Goal: Feedback & Contribution: Leave review/rating

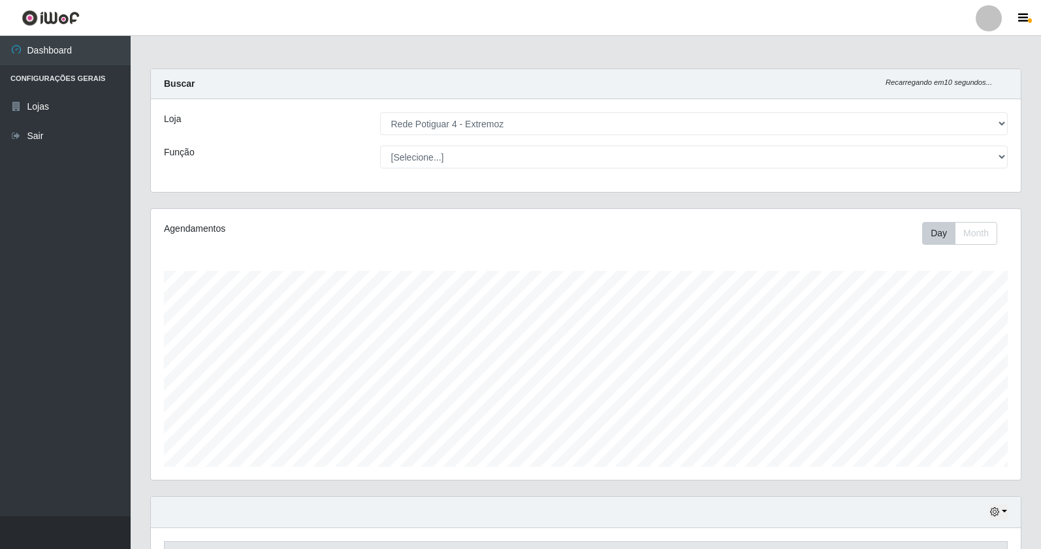
select select "78"
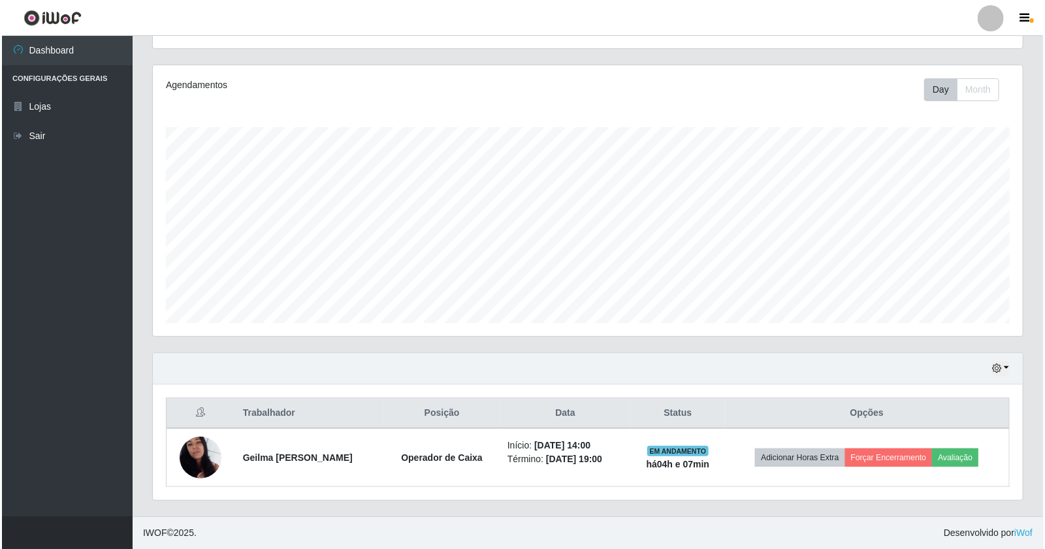
scroll to position [270, 870]
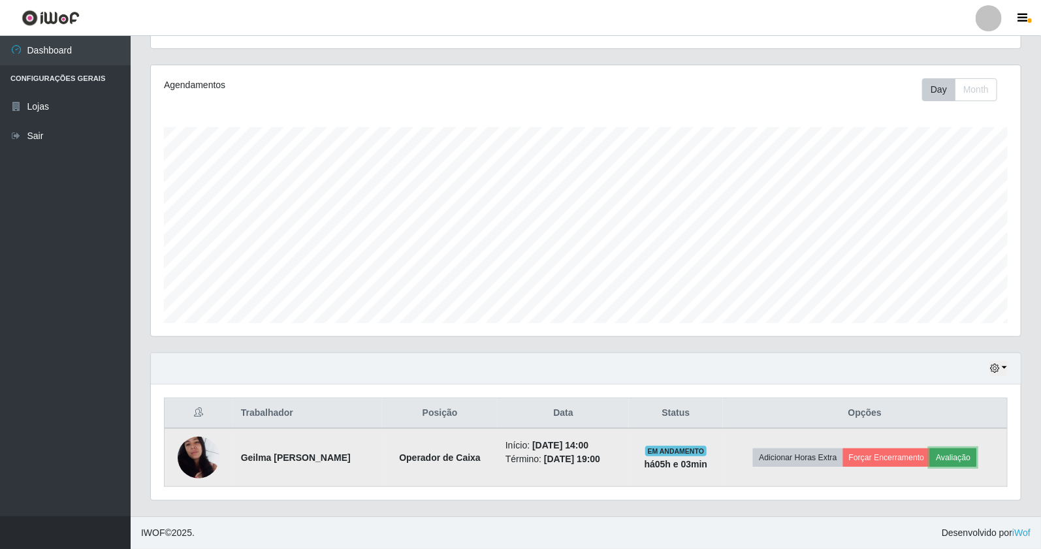
click at [967, 456] on button "Avaliação" at bounding box center [953, 458] width 46 height 18
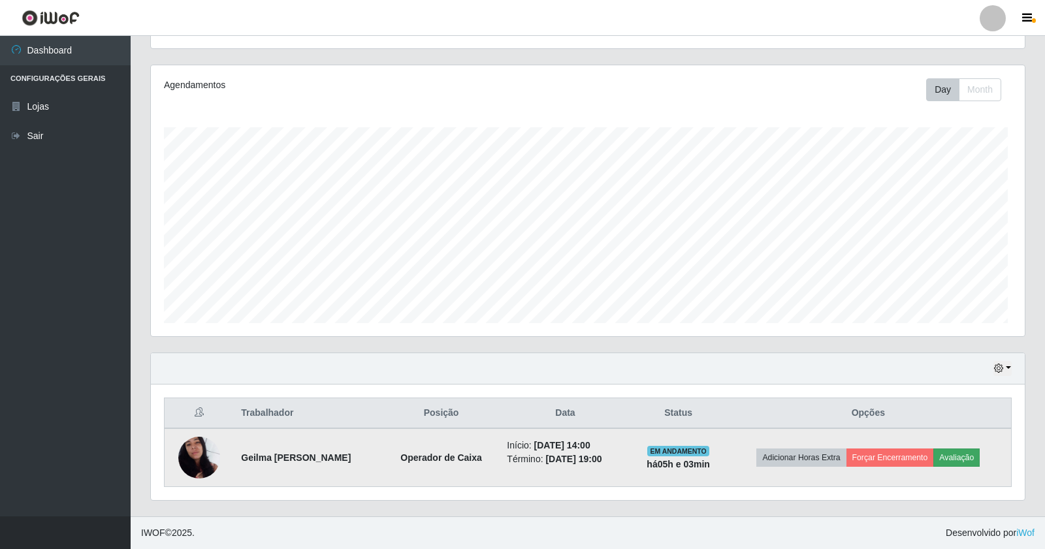
scroll to position [270, 861]
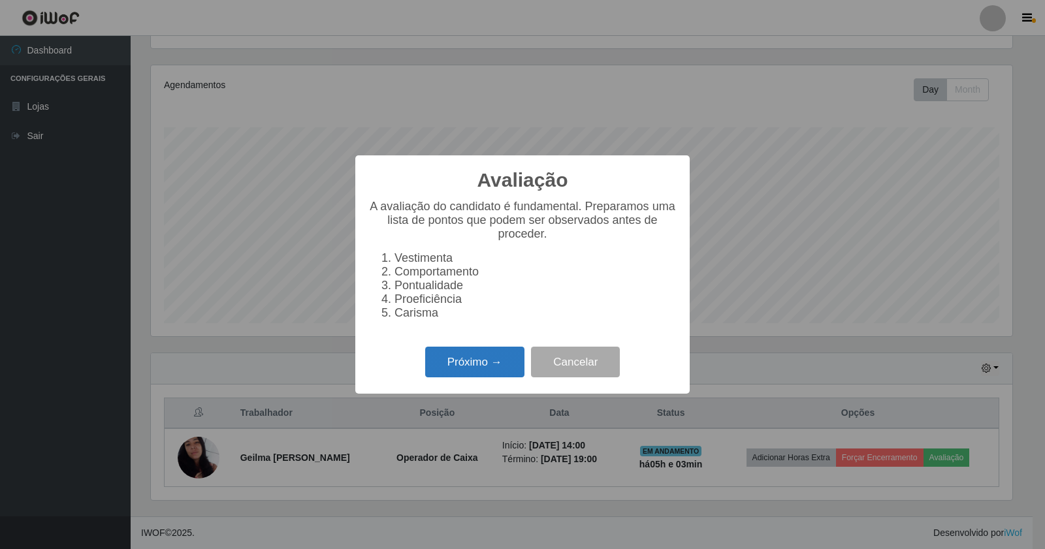
click at [474, 357] on button "Próximo →" at bounding box center [474, 362] width 99 height 31
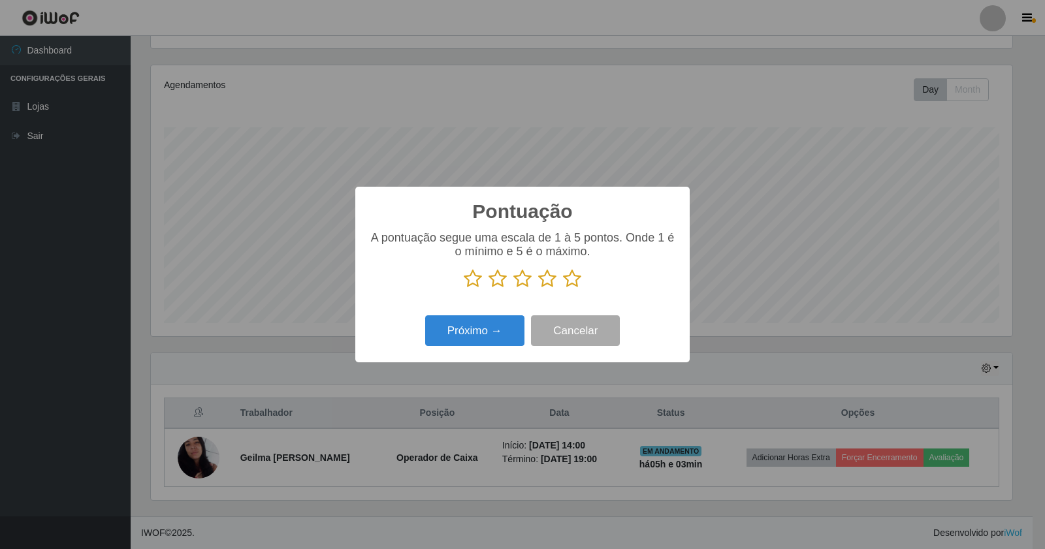
click at [565, 281] on icon at bounding box center [572, 279] width 18 height 20
click at [563, 289] on input "radio" at bounding box center [563, 289] width 0 height 0
click at [467, 342] on button "Próximo →" at bounding box center [474, 331] width 99 height 31
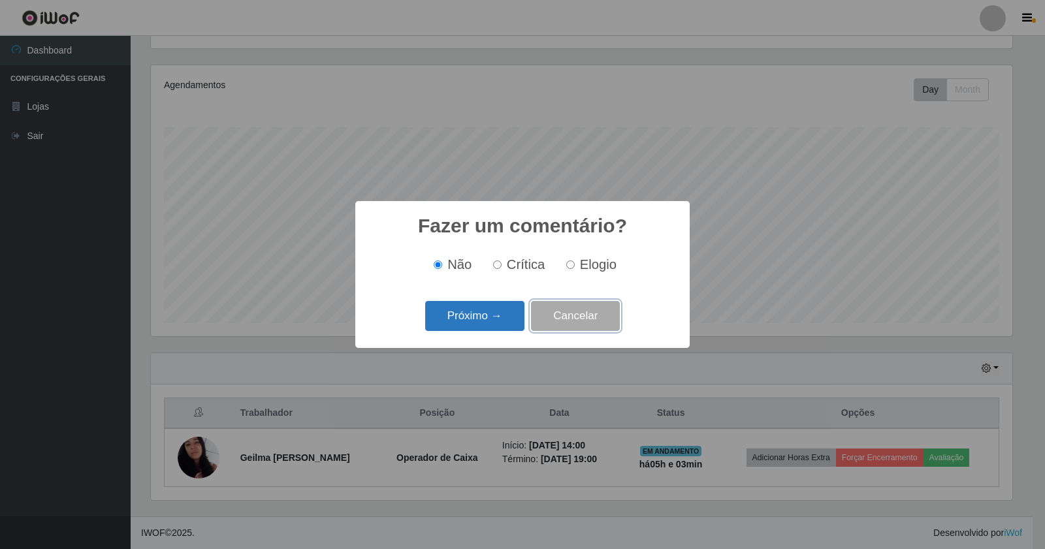
drag, startPoint x: 531, startPoint y: 314, endPoint x: 514, endPoint y: 314, distance: 17.0
click at [530, 316] on div "Próximo → Cancelar" at bounding box center [522, 315] width 308 height 37
click at [514, 314] on button "Próximo →" at bounding box center [474, 316] width 99 height 31
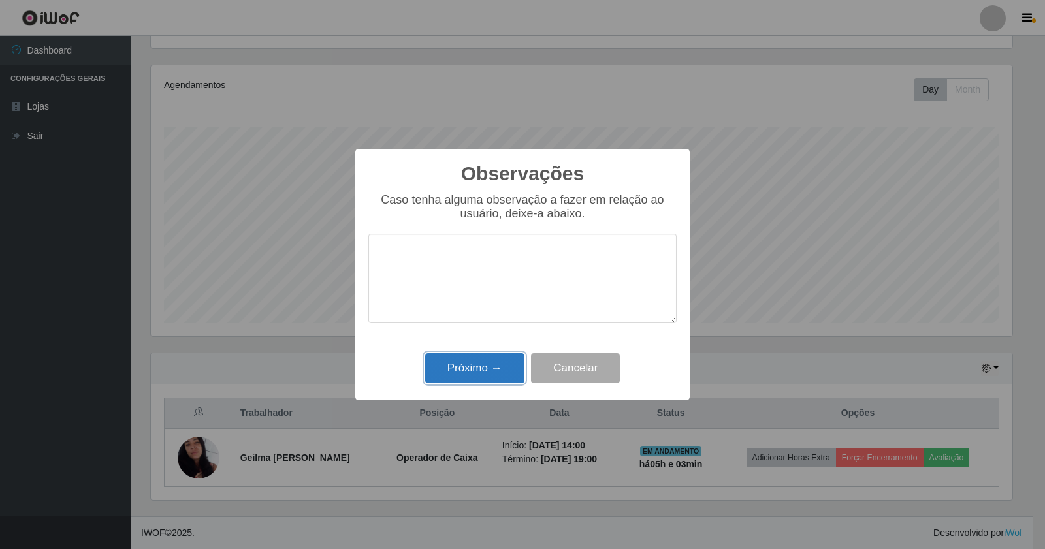
click at [468, 362] on button "Próximo →" at bounding box center [474, 368] width 99 height 31
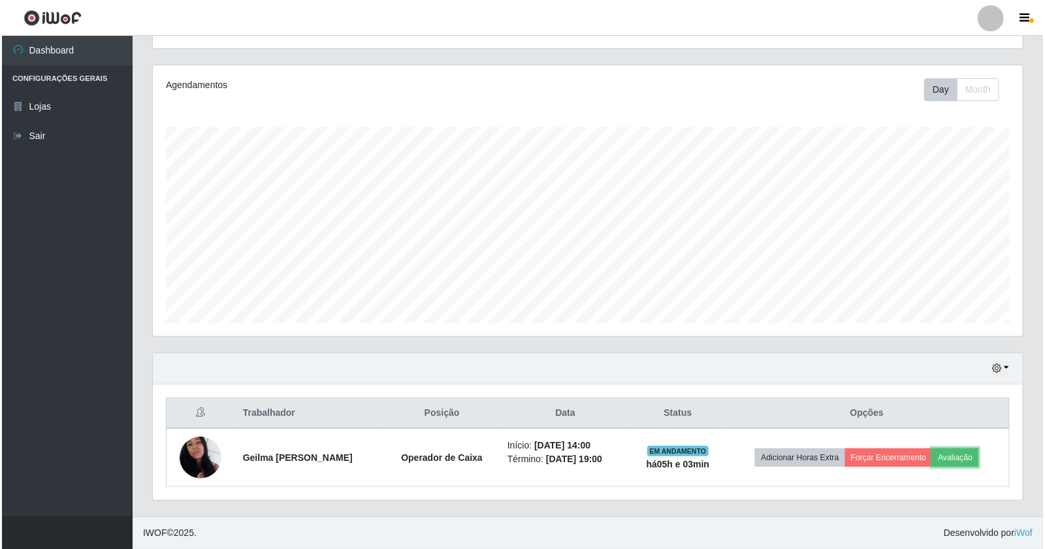
scroll to position [270, 870]
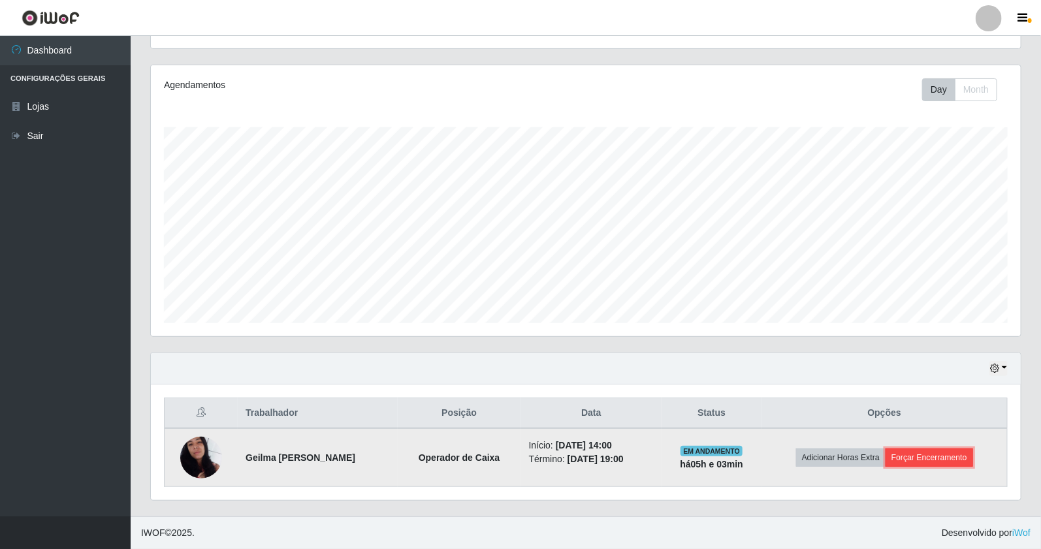
click at [906, 454] on button "Forçar Encerramento" at bounding box center [930, 458] width 88 height 18
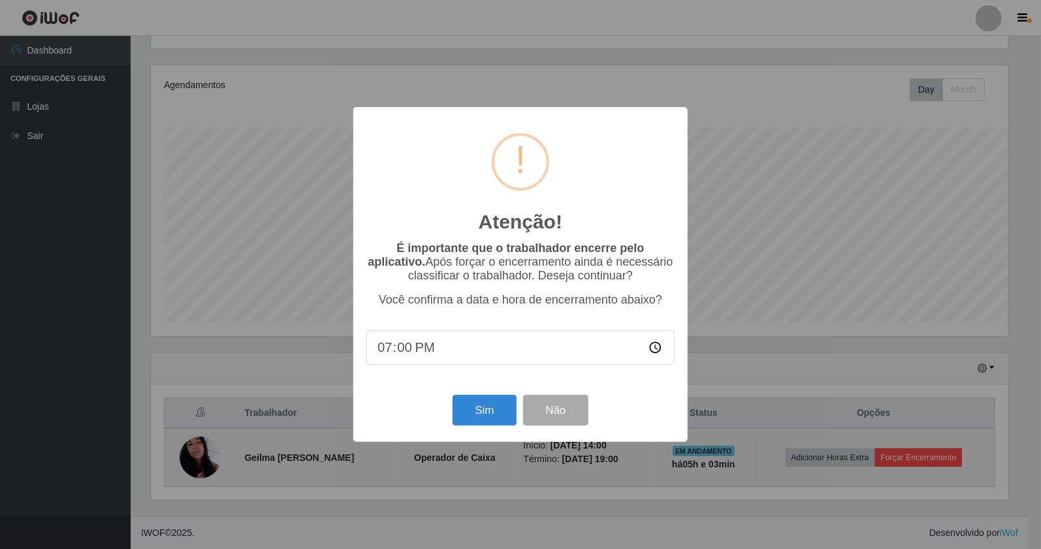
scroll to position [270, 861]
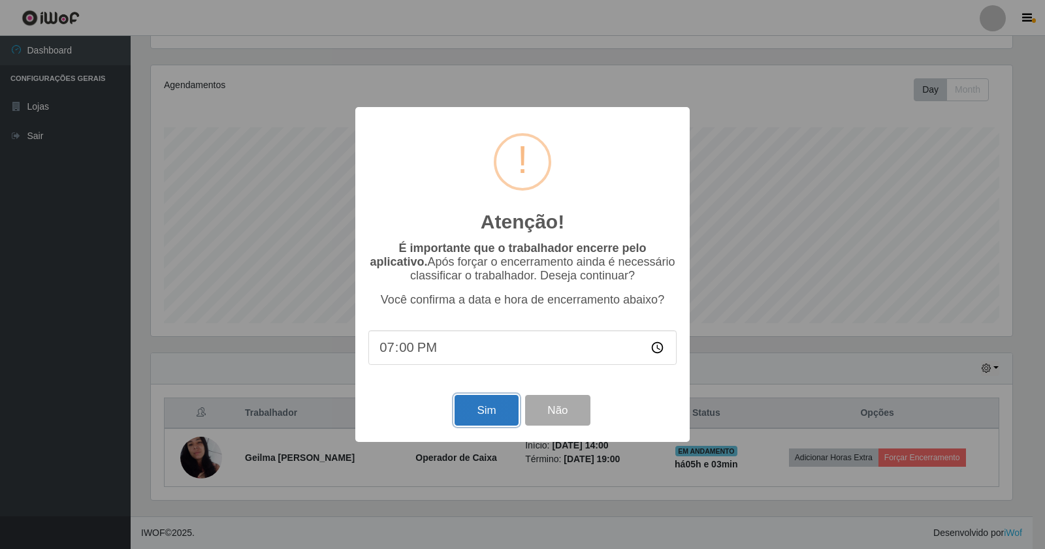
click at [466, 408] on button "Sim" at bounding box center [486, 410] width 63 height 31
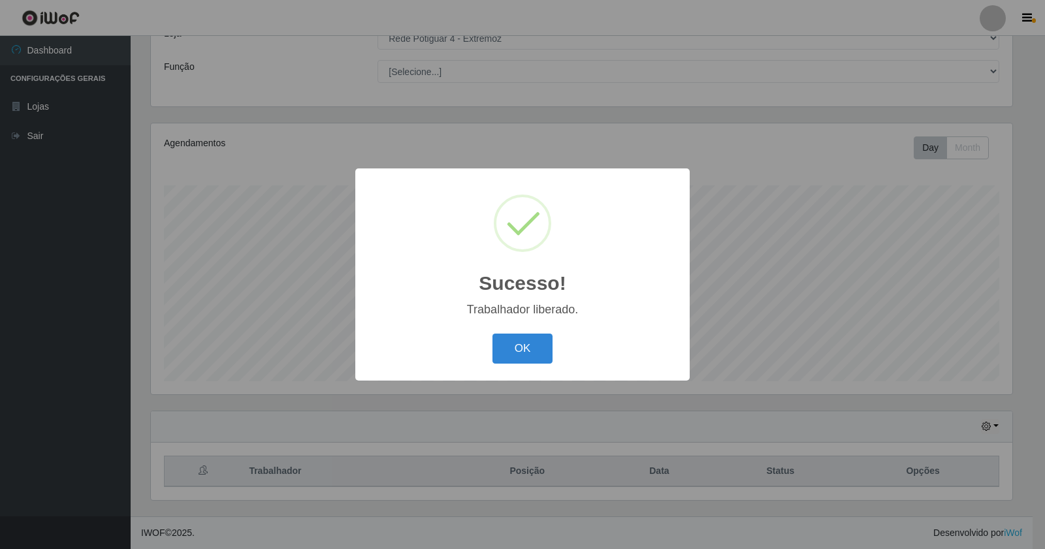
drag, startPoint x: 532, startPoint y: 344, endPoint x: 309, endPoint y: 56, distance: 365.1
click at [532, 344] on button "OK" at bounding box center [523, 349] width 61 height 31
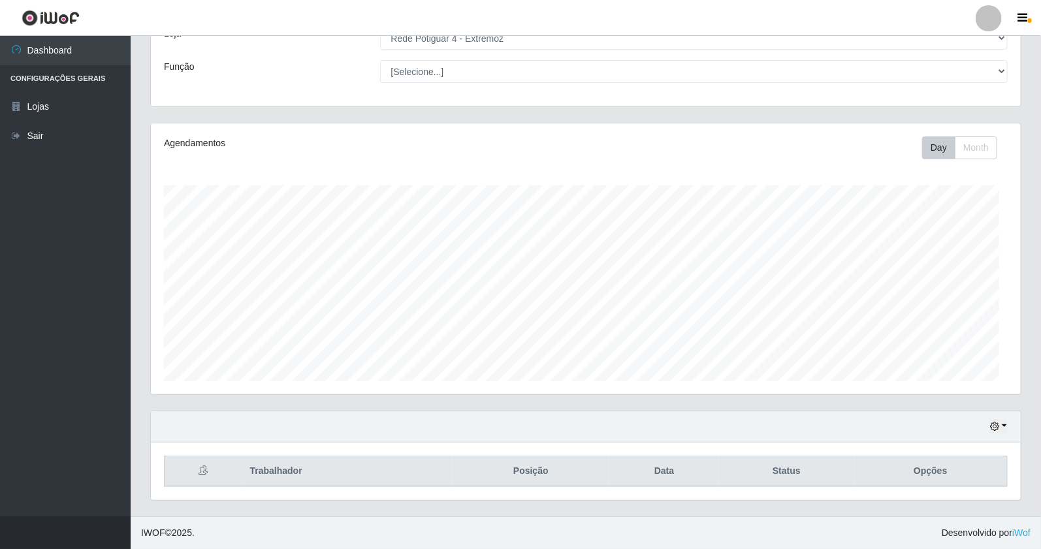
scroll to position [270, 870]
